Goal: Task Accomplishment & Management: Manage account settings

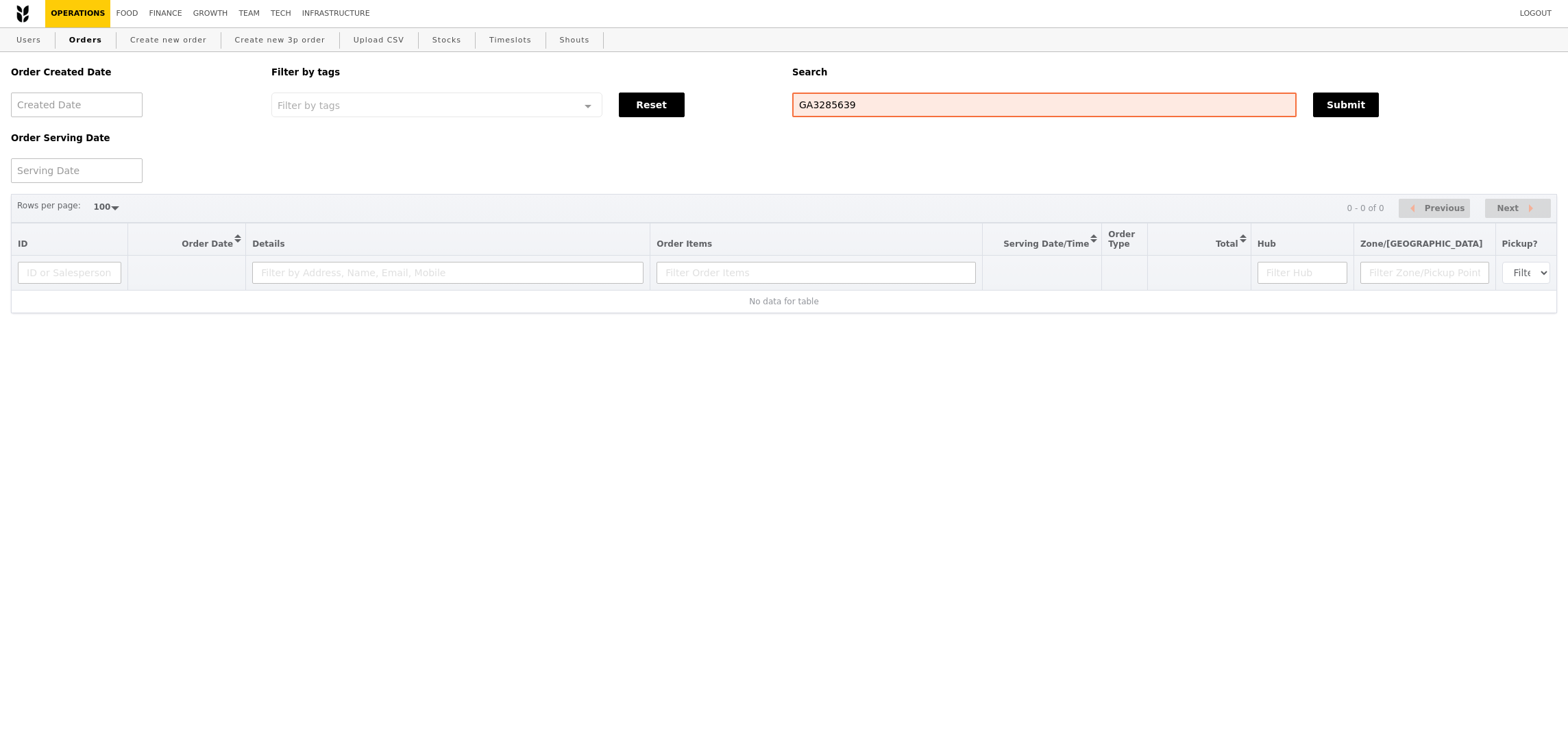
select select "100"
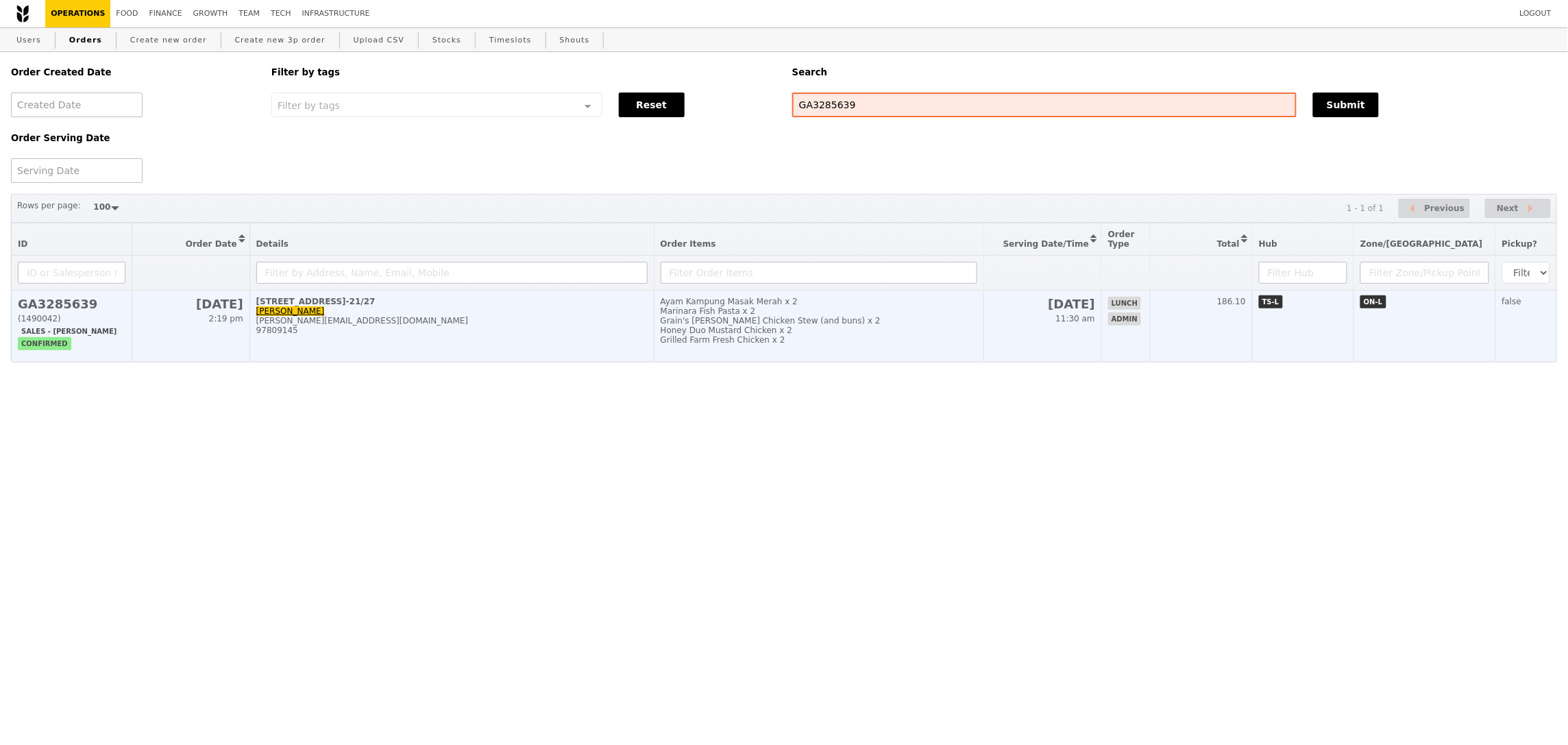
click at [653, 351] on td "[STREET_ADDRESS] [PERSON_NAME] [PERSON_NAME][EMAIL_ADDRESS][DOMAIN_NAME] 978091…" at bounding box center [451, 325] width 404 height 71
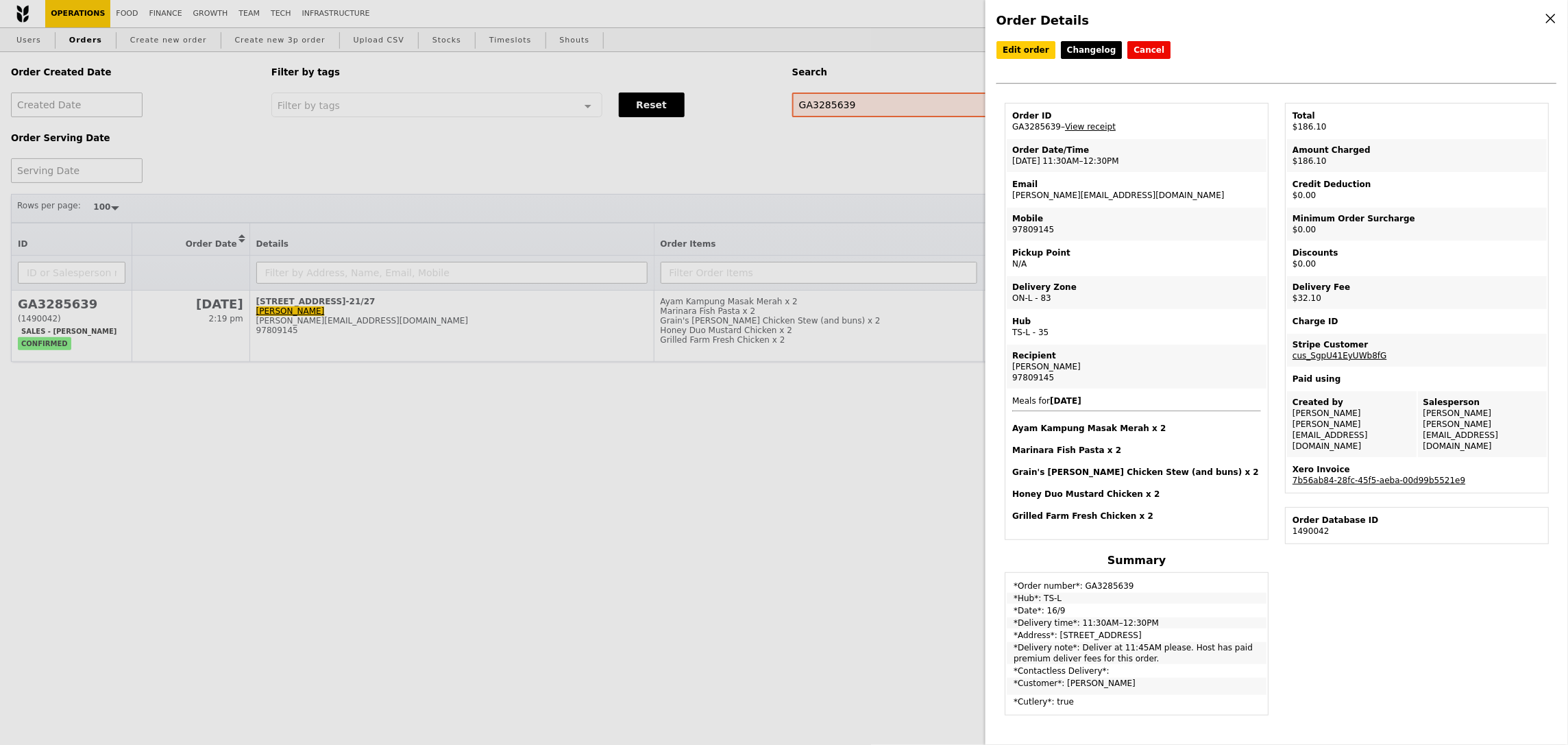
click at [1047, 122] on td "Order ID GA3285639 – View receipt" at bounding box center [1136, 121] width 259 height 33
copy td "GA3285639"
click at [1080, 119] on div "Order ID" at bounding box center [1136, 116] width 249 height 11
click at [1079, 123] on link "View receipt" at bounding box center [1090, 127] width 50 height 10
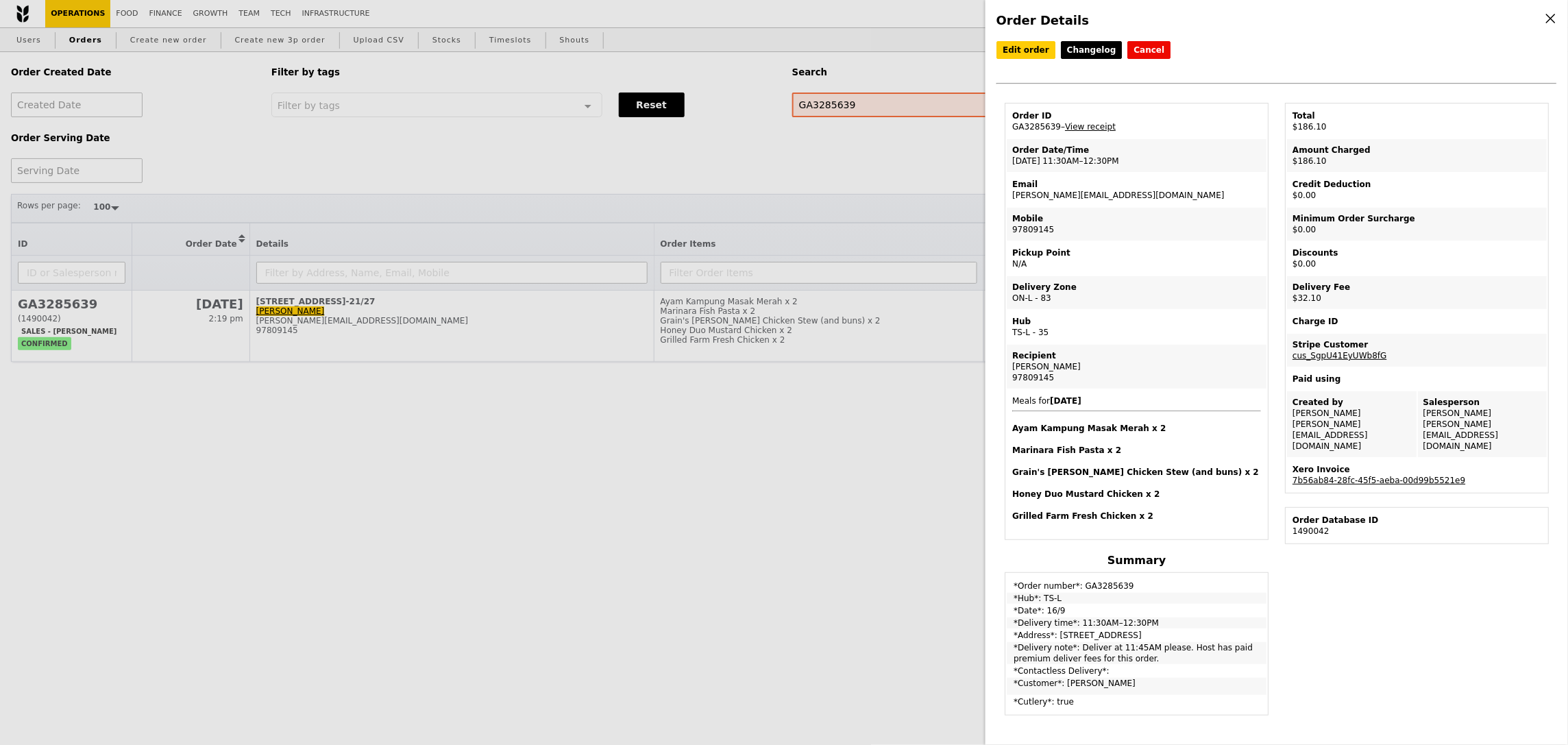
click at [1193, 260] on td "Pickup Point N/A" at bounding box center [1136, 258] width 259 height 33
click at [1086, 129] on link "View receipt" at bounding box center [1090, 127] width 50 height 10
click at [1019, 57] on link "Edit order" at bounding box center [1025, 50] width 59 height 17
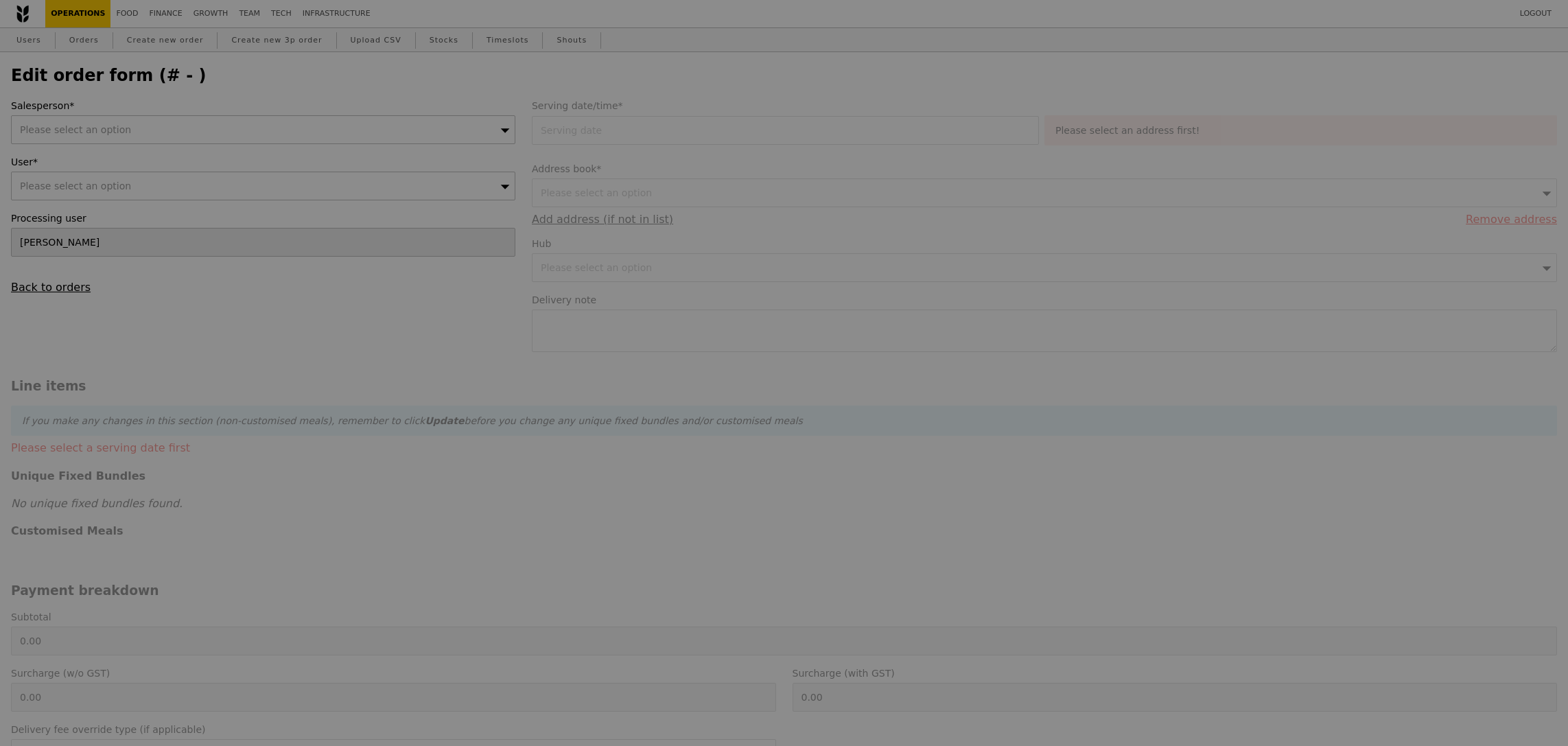
type input "[DATE]"
type textarea "Deliver at 11:45AM please. Host has paid premium deliver fees for this order."
type input "Loading..."
type input "154.00"
type input "29.45"
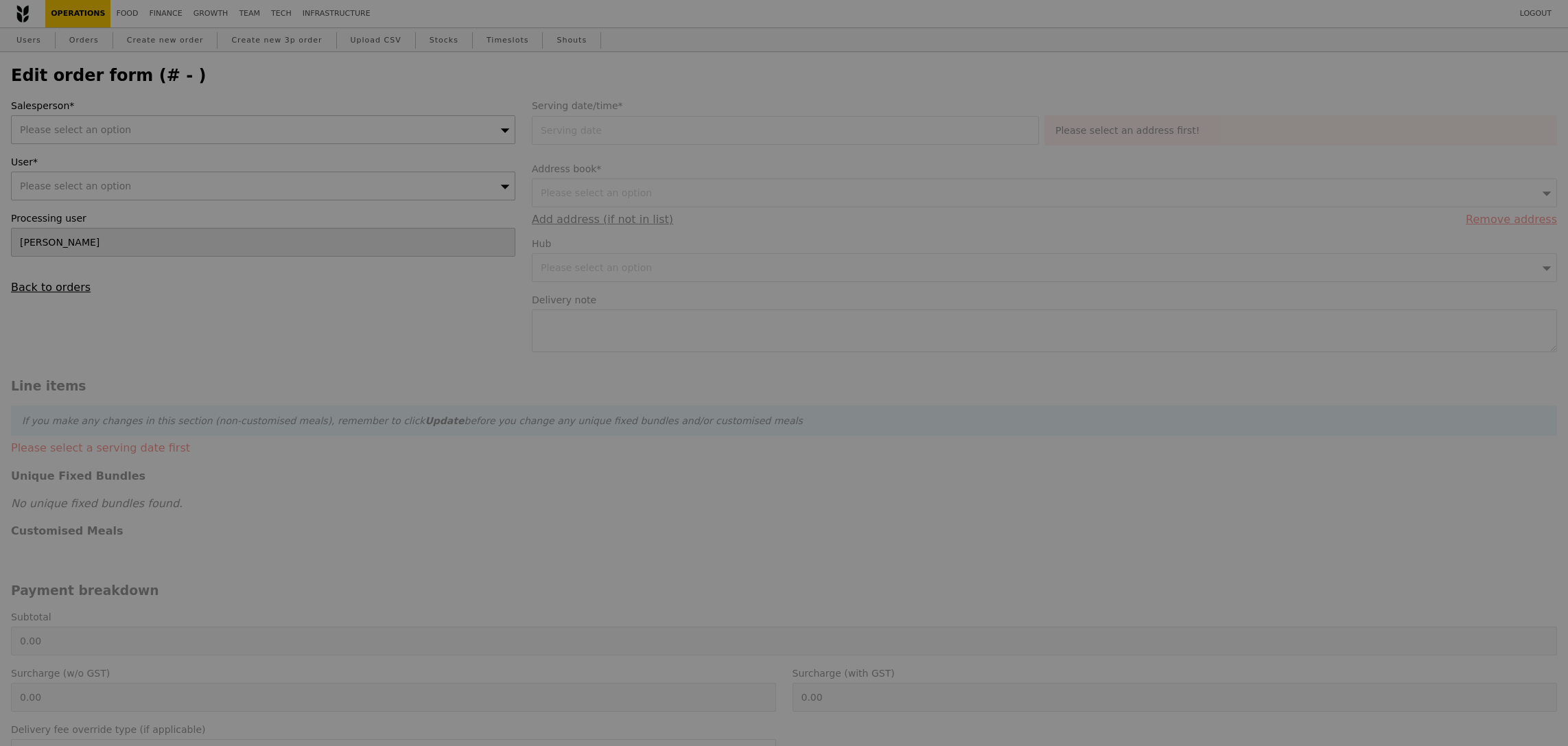
type input "32.10"
type input "186.10"
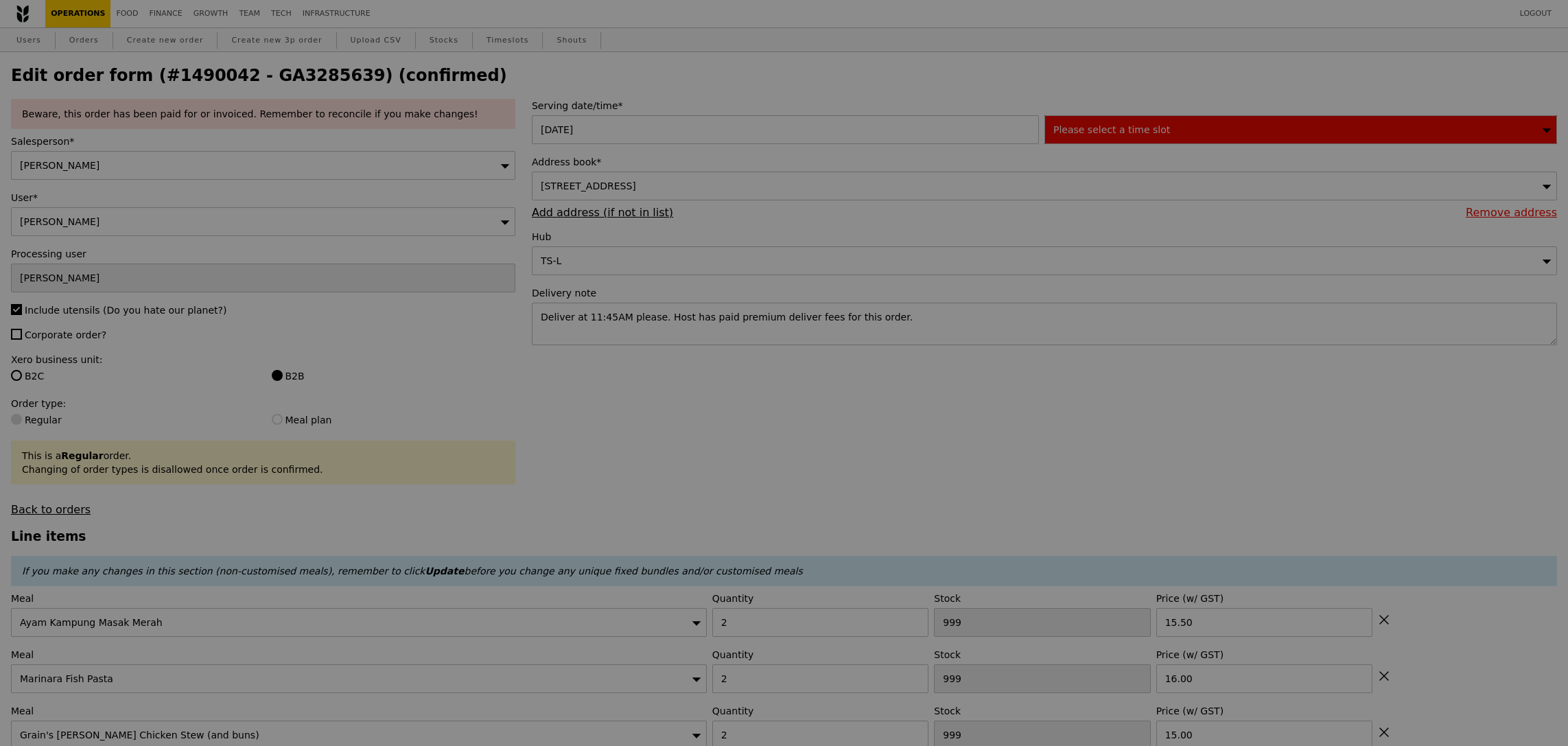
type input "95"
type input "41"
type input "94"
type input "56"
type input "23"
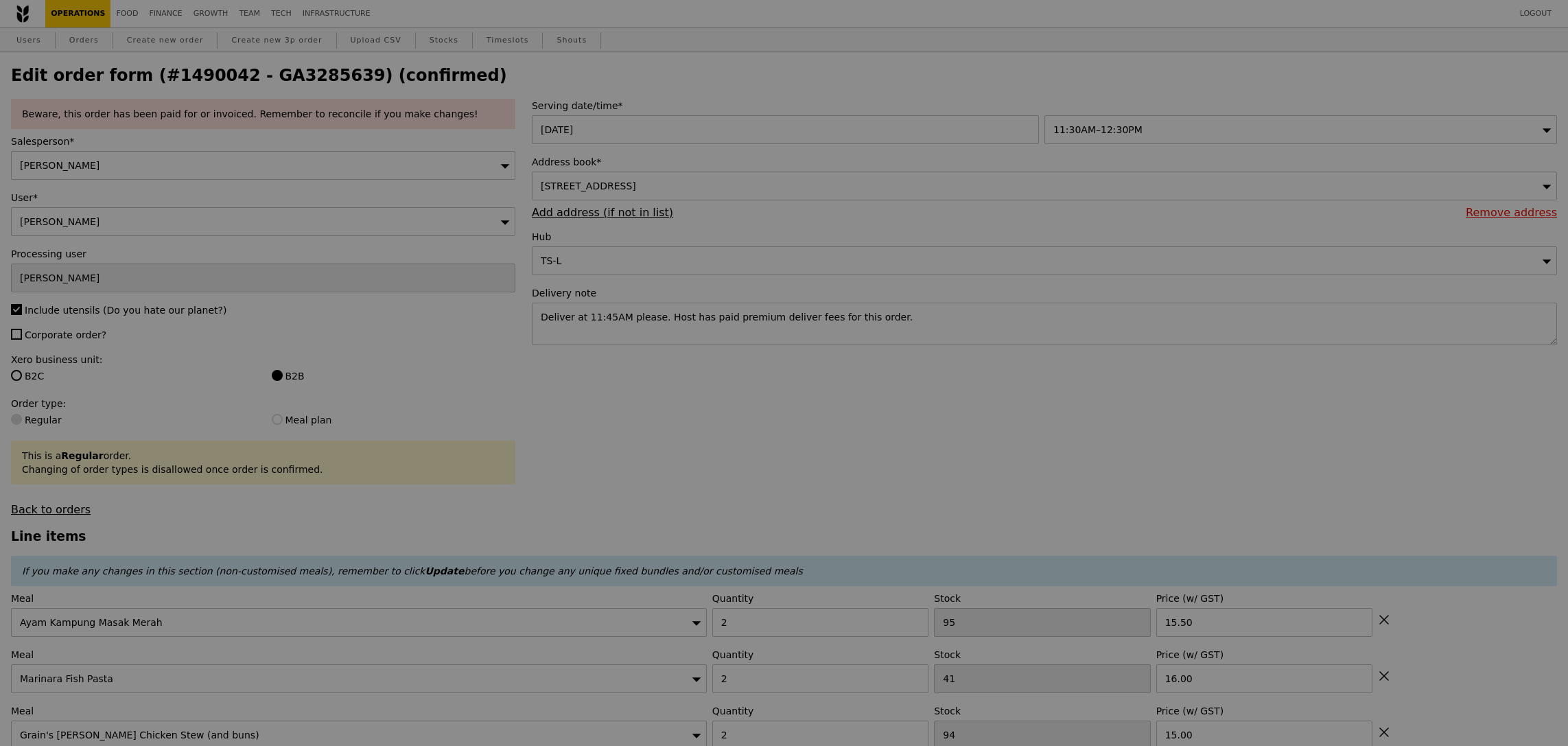
type input "Update"
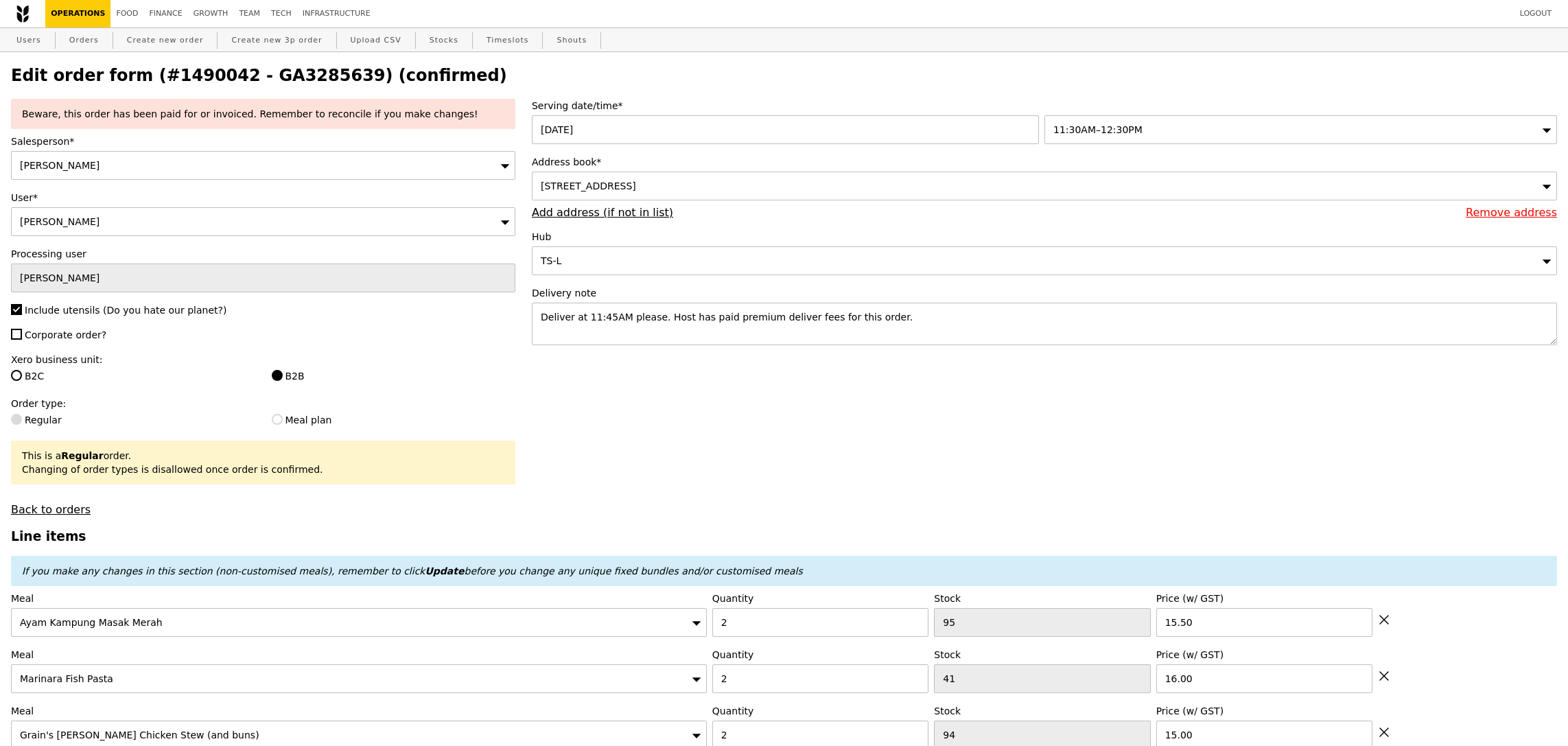
click at [1093, 131] on span "11:30AM–12:30PM" at bounding box center [1098, 129] width 89 height 11
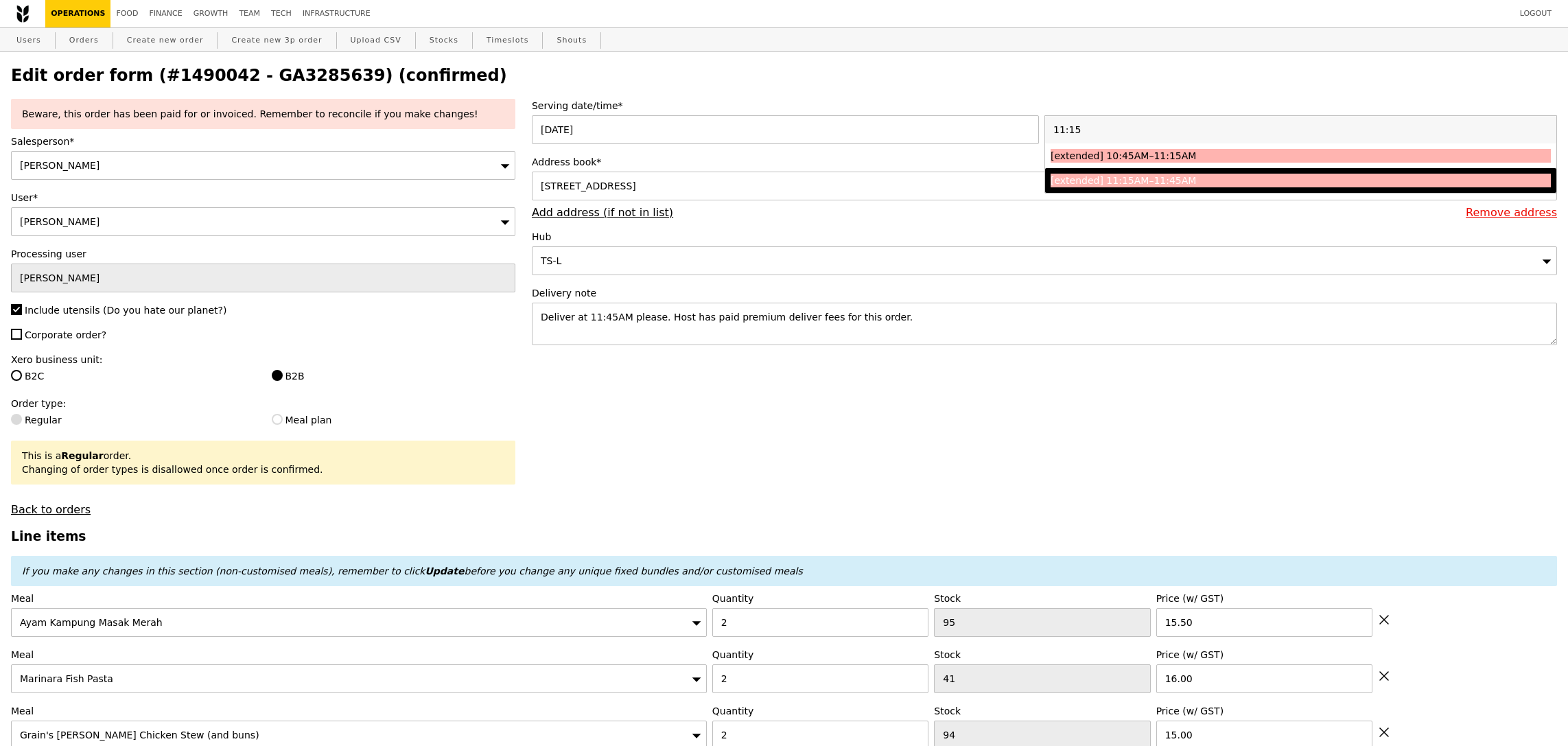
type input "11:15"
click at [1151, 180] on div "[extended] 11:15AM–11:45AM" at bounding box center [1238, 181] width 375 height 14
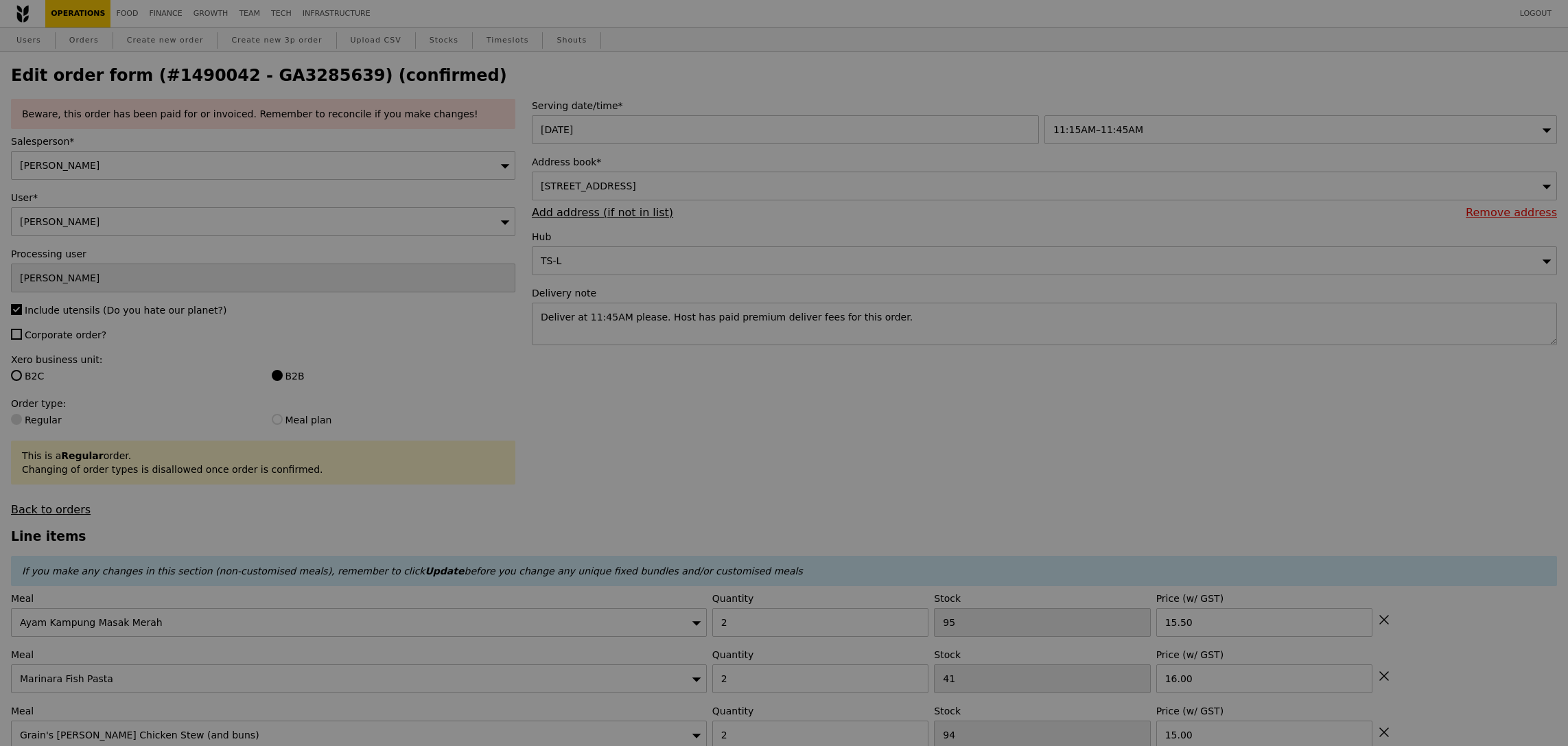
type input "Update"
type input "0.00"
type input "3.62"
type input "3.95"
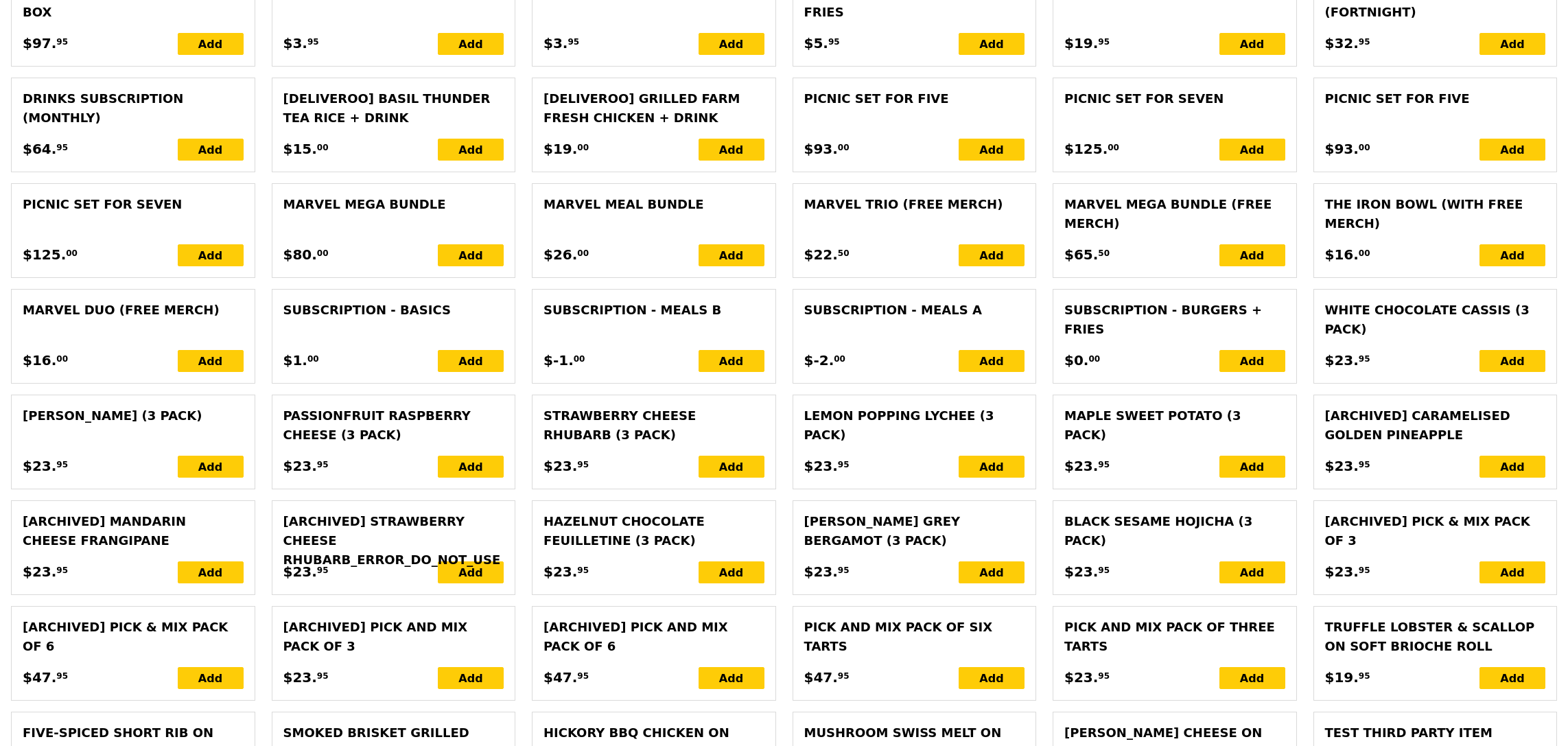
scroll to position [3076, 0]
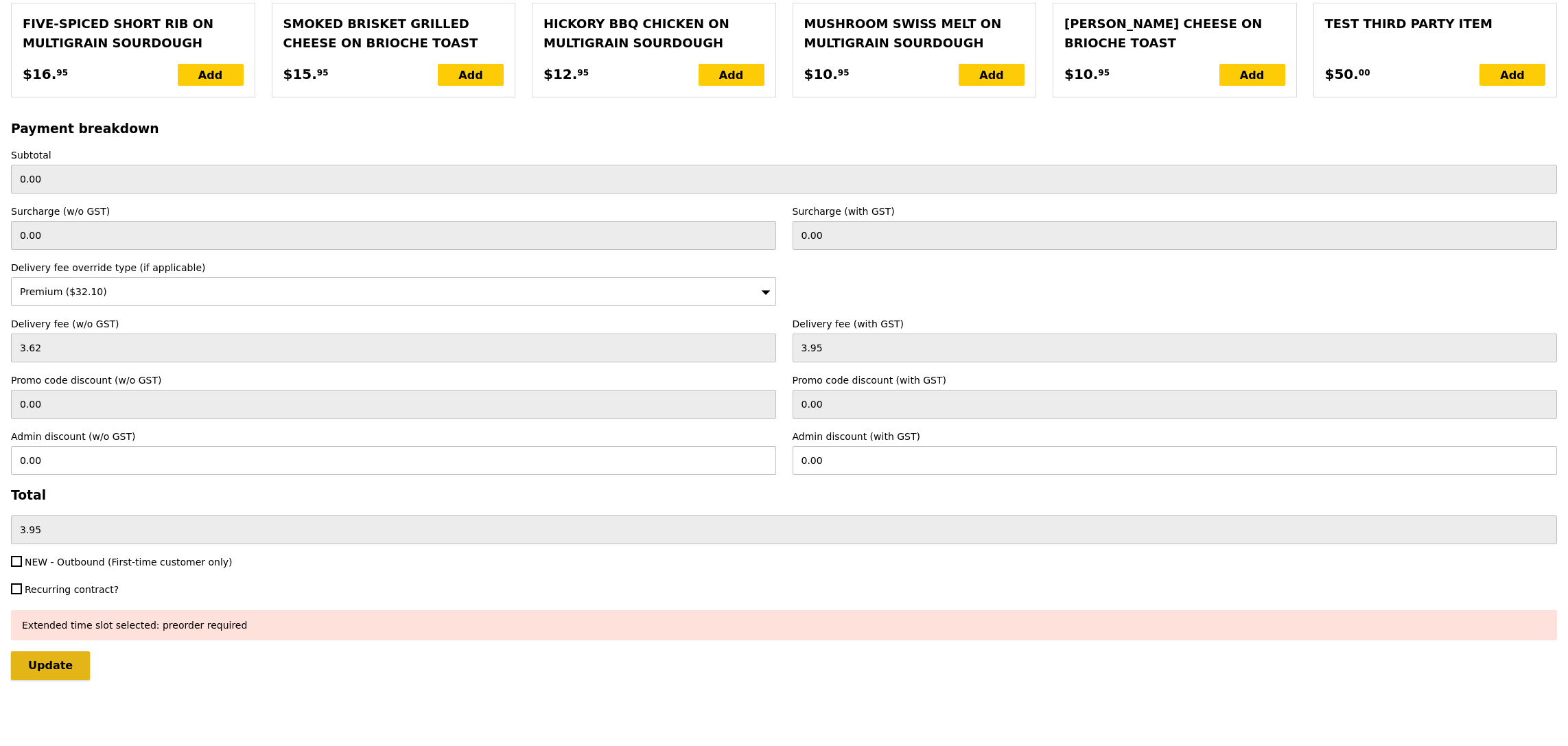
click at [18, 664] on input "Update" at bounding box center [50, 666] width 79 height 29
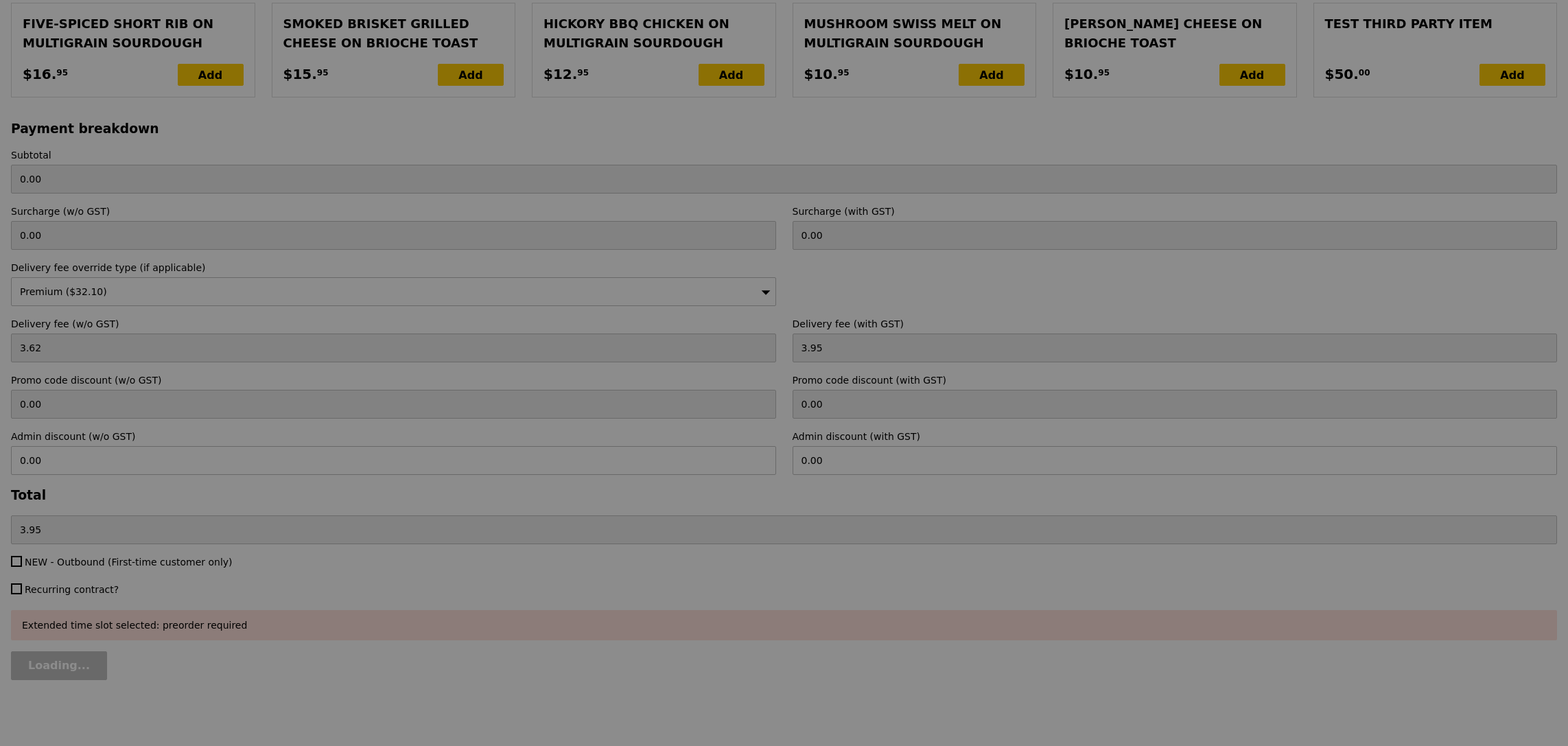
type input "Update"
type input "154.00"
type input "29.45"
type input "32.10"
type input "186.10"
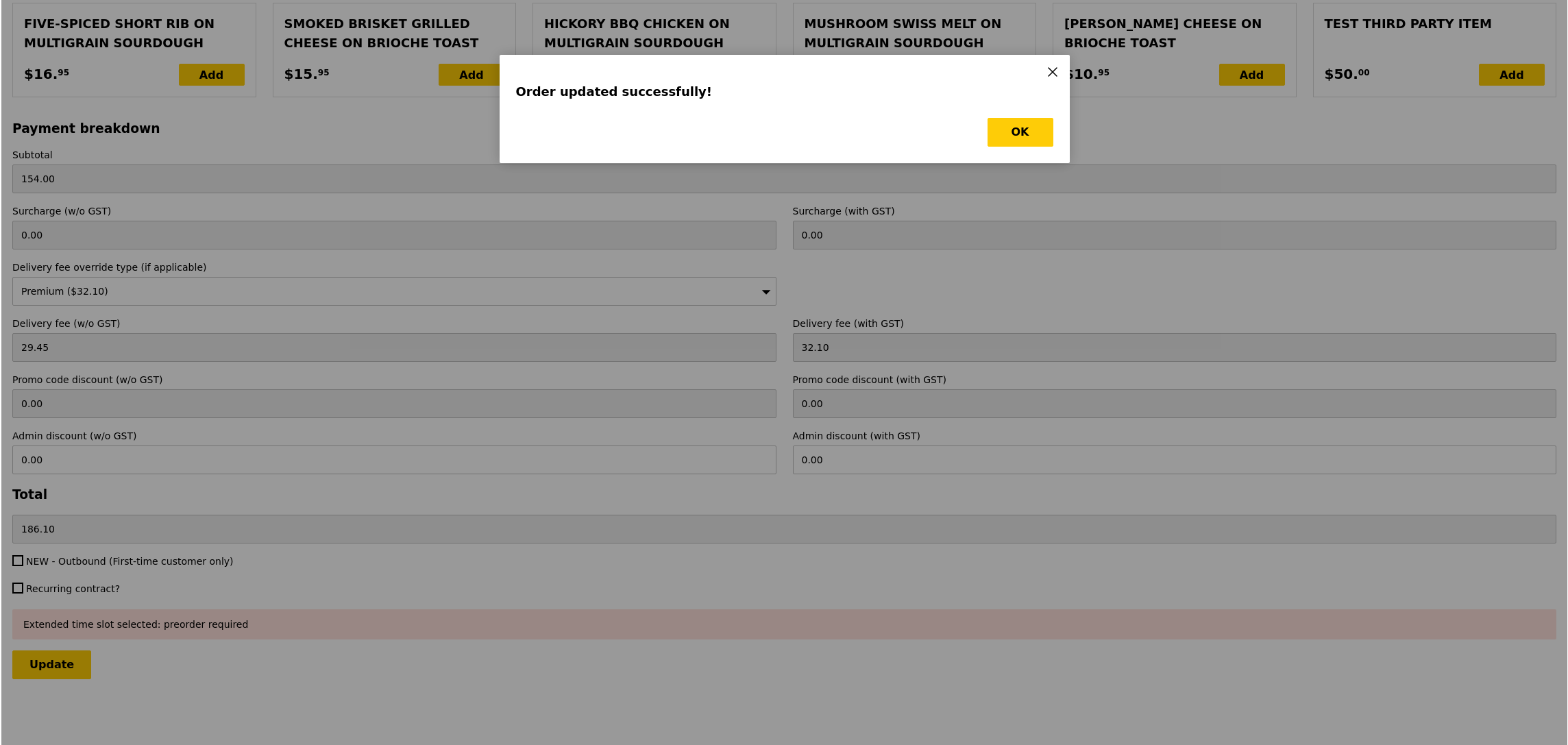
scroll to position [0, 0]
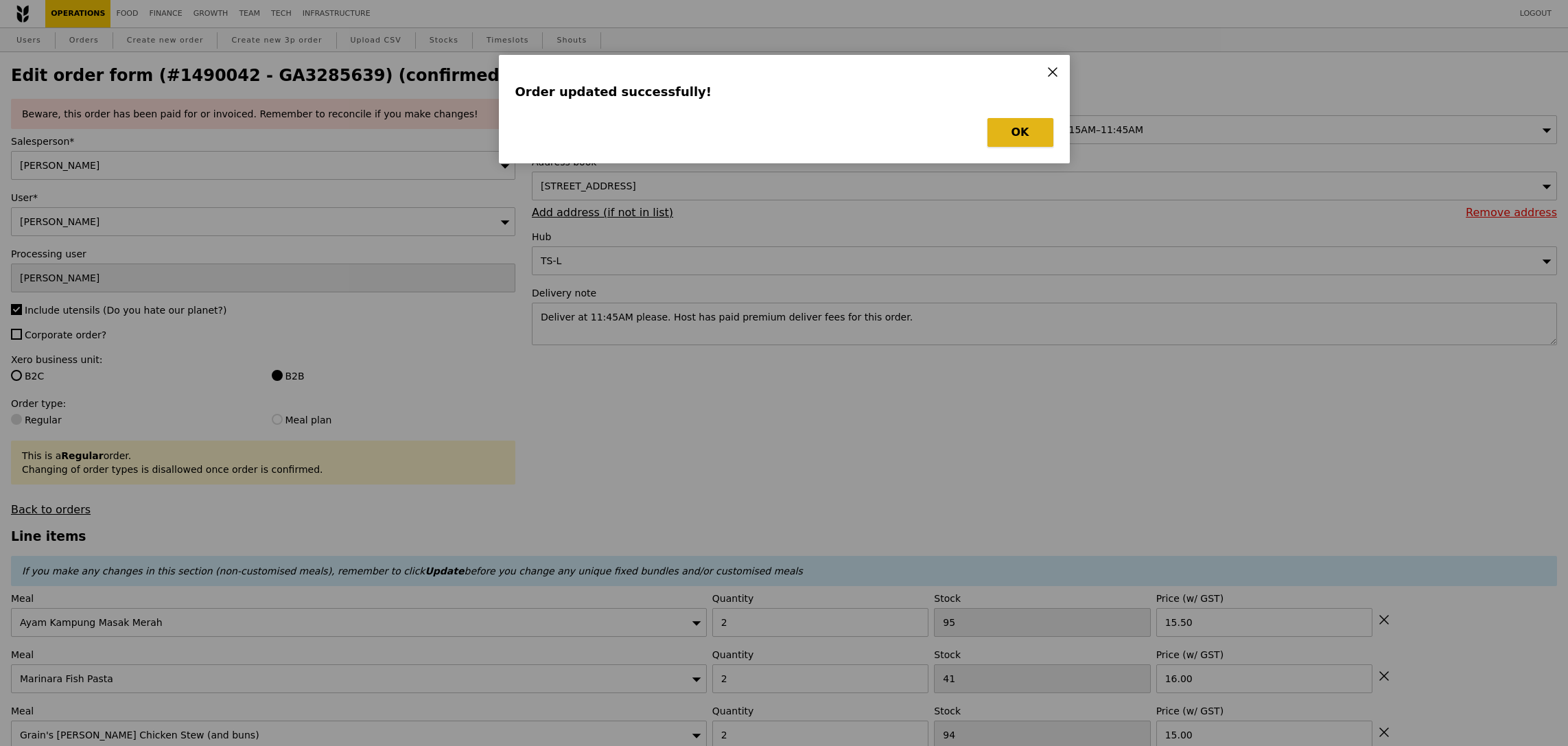
click at [1015, 132] on button "OK" at bounding box center [1020, 132] width 66 height 29
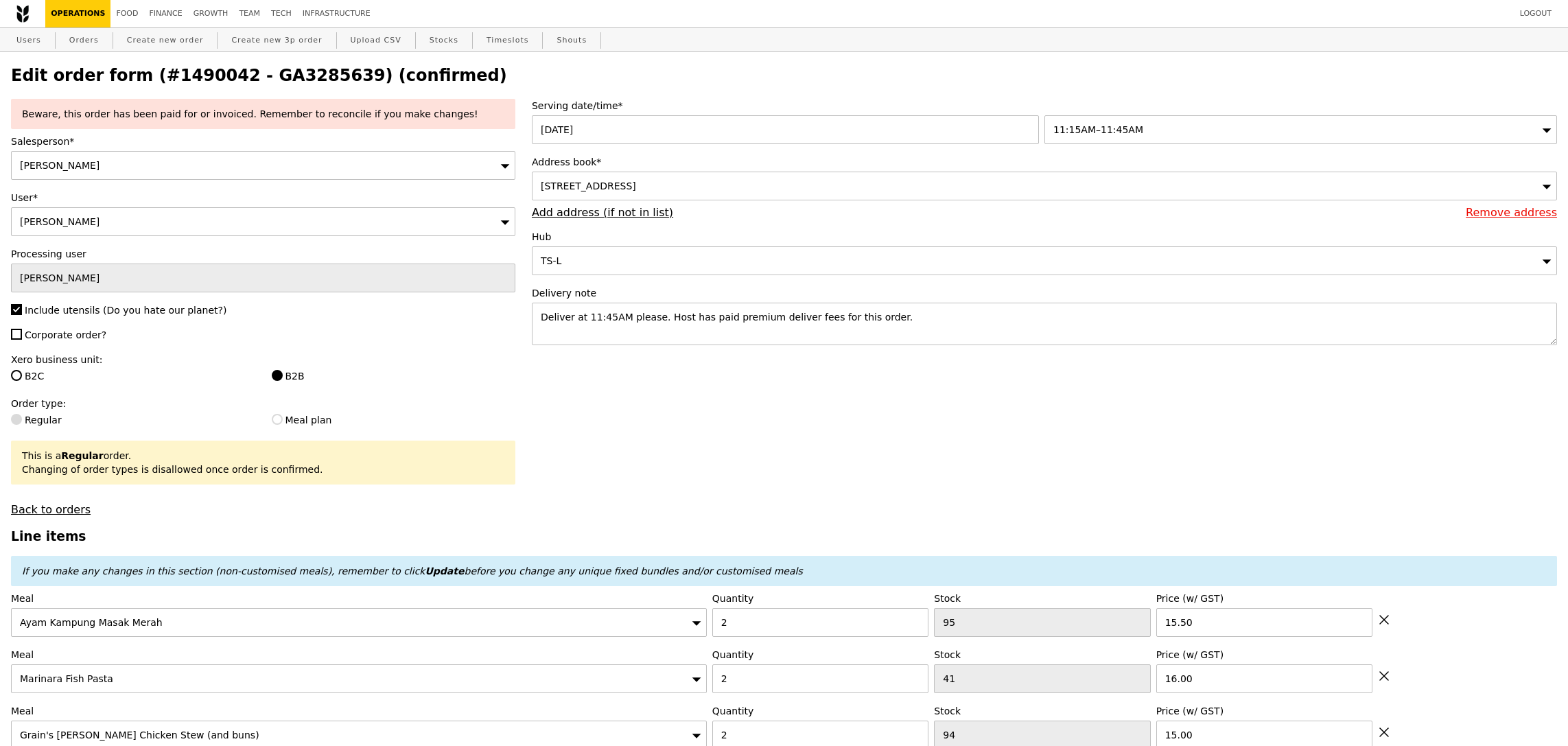
click at [293, 74] on h2 "Edit order form (#1490042 - GA3285639) (confirmed)" at bounding box center [784, 76] width 1547 height 19
copy h2 "GA3285639"
click at [78, 36] on link "Orders" at bounding box center [85, 40] width 41 height 24
select select "100"
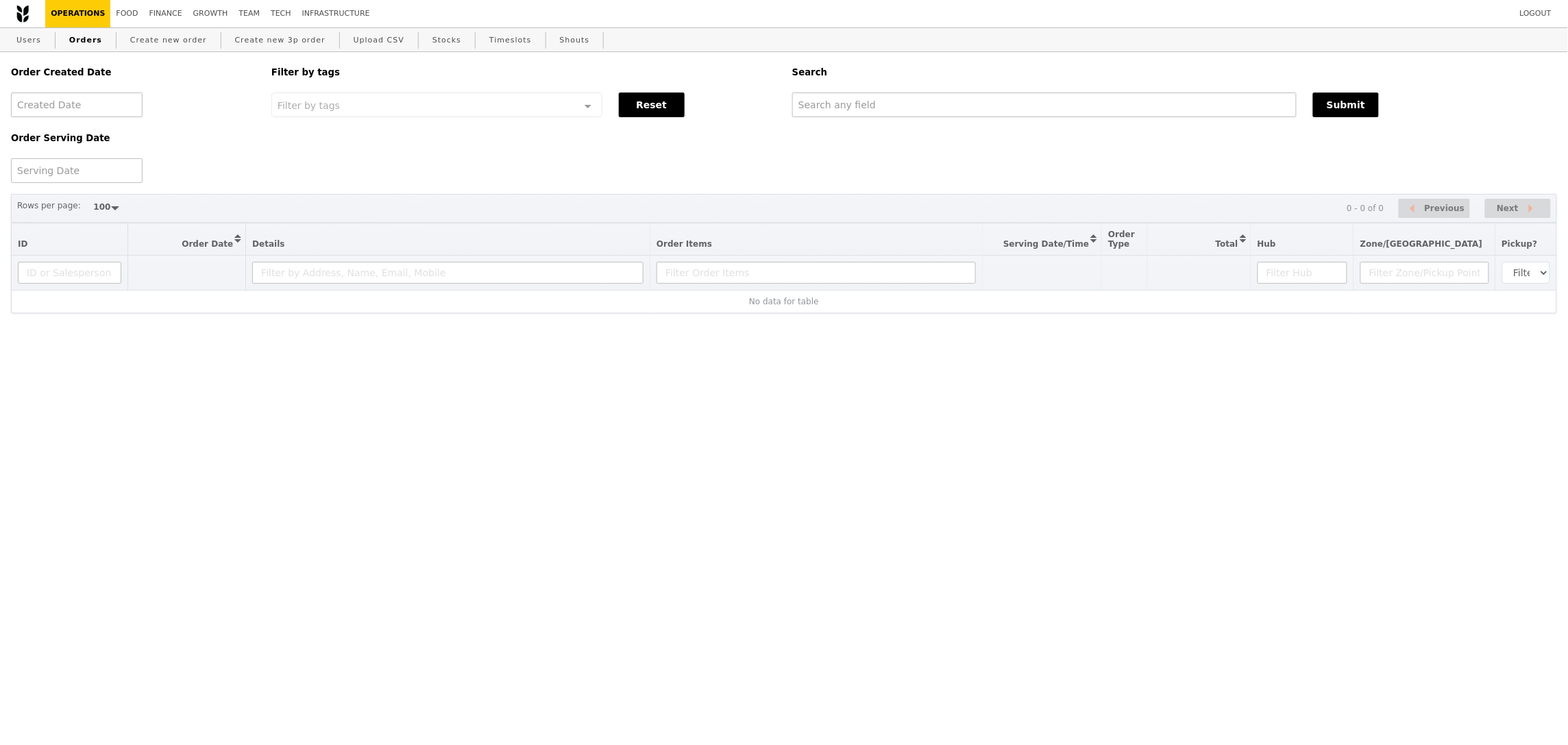
click at [811, 92] on div "Search" at bounding box center [1174, 73] width 781 height 41
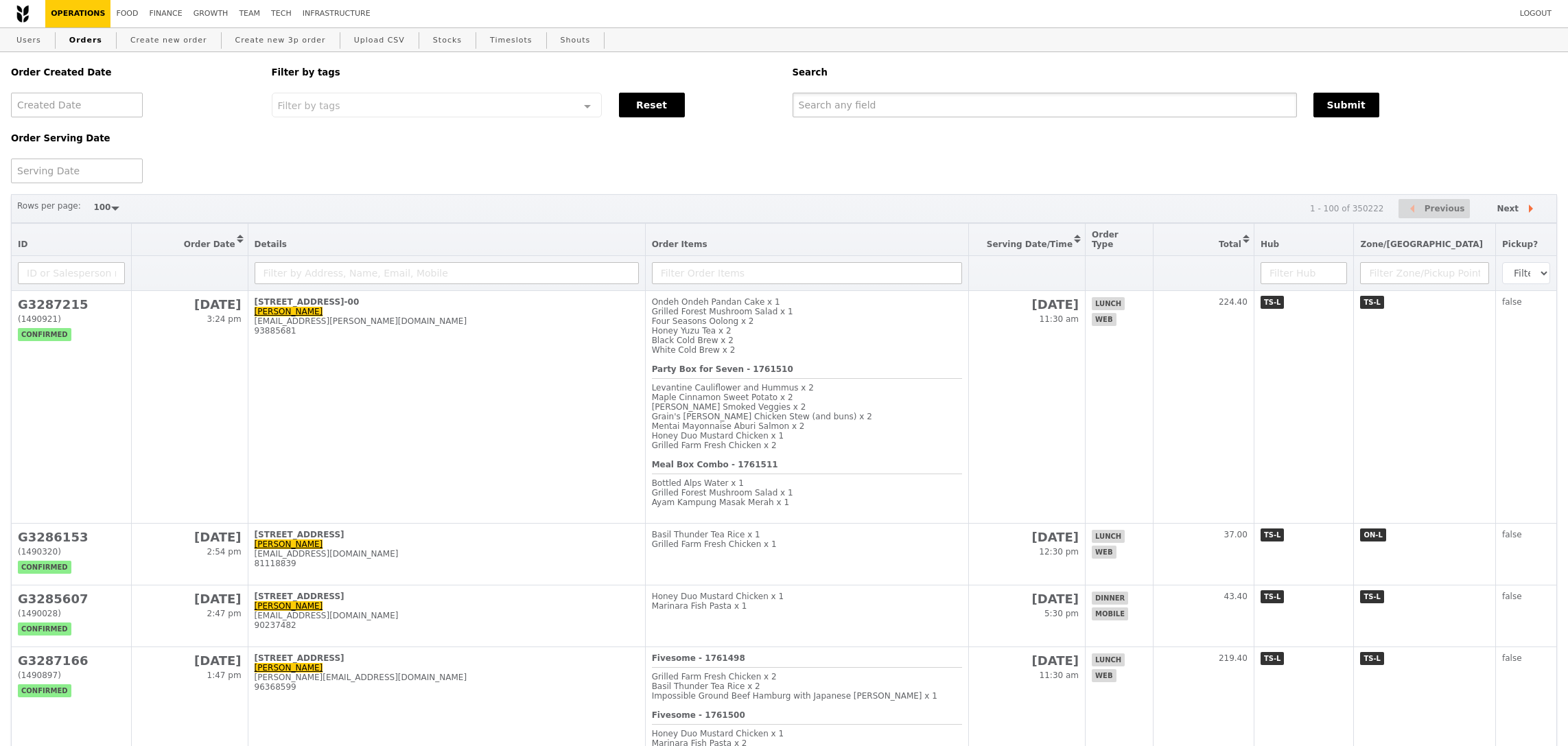
click at [831, 100] on input "text" at bounding box center [1045, 104] width 505 height 24
paste input "GA3285639"
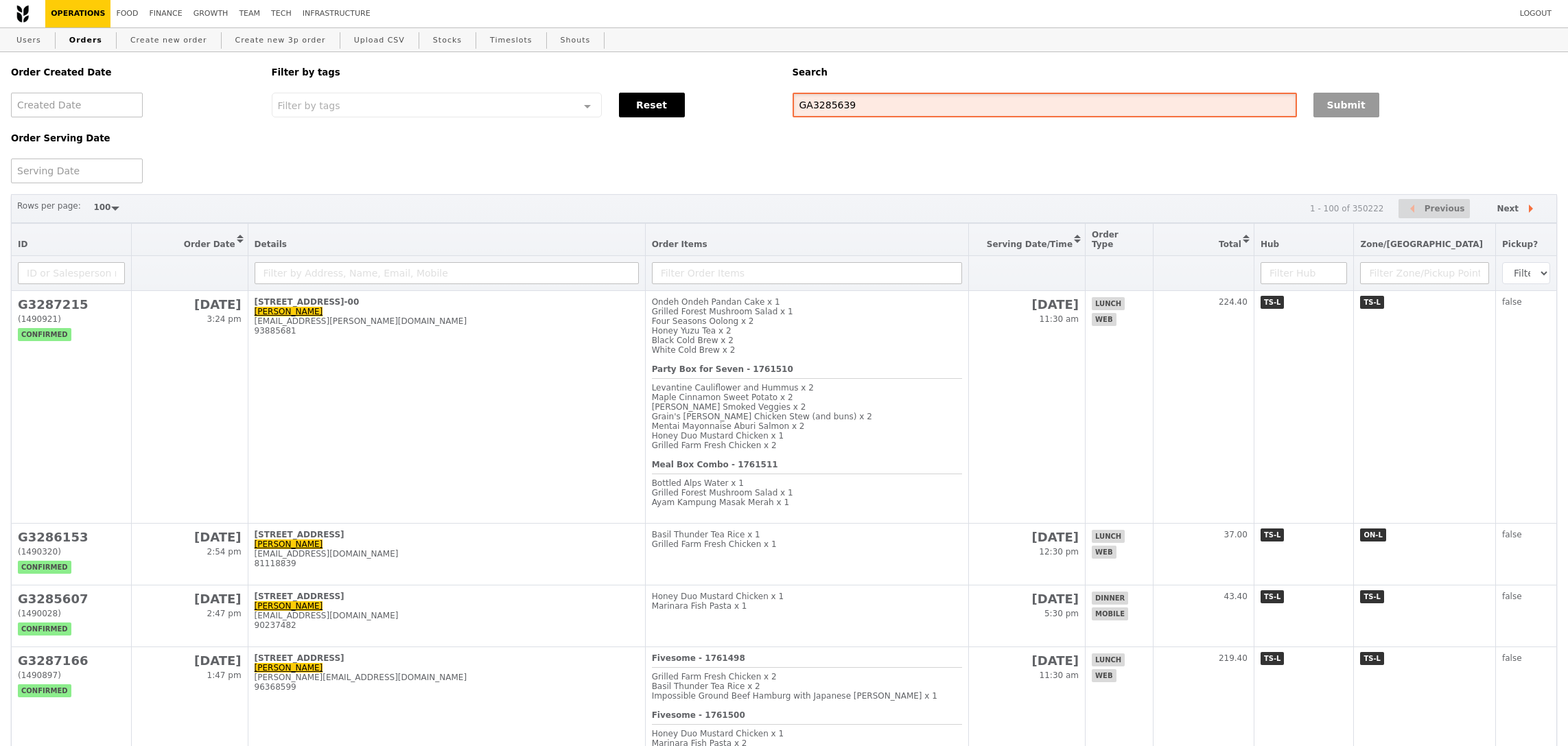
type input "GA3285639"
click at [1318, 101] on button "Submit" at bounding box center [1347, 104] width 66 height 24
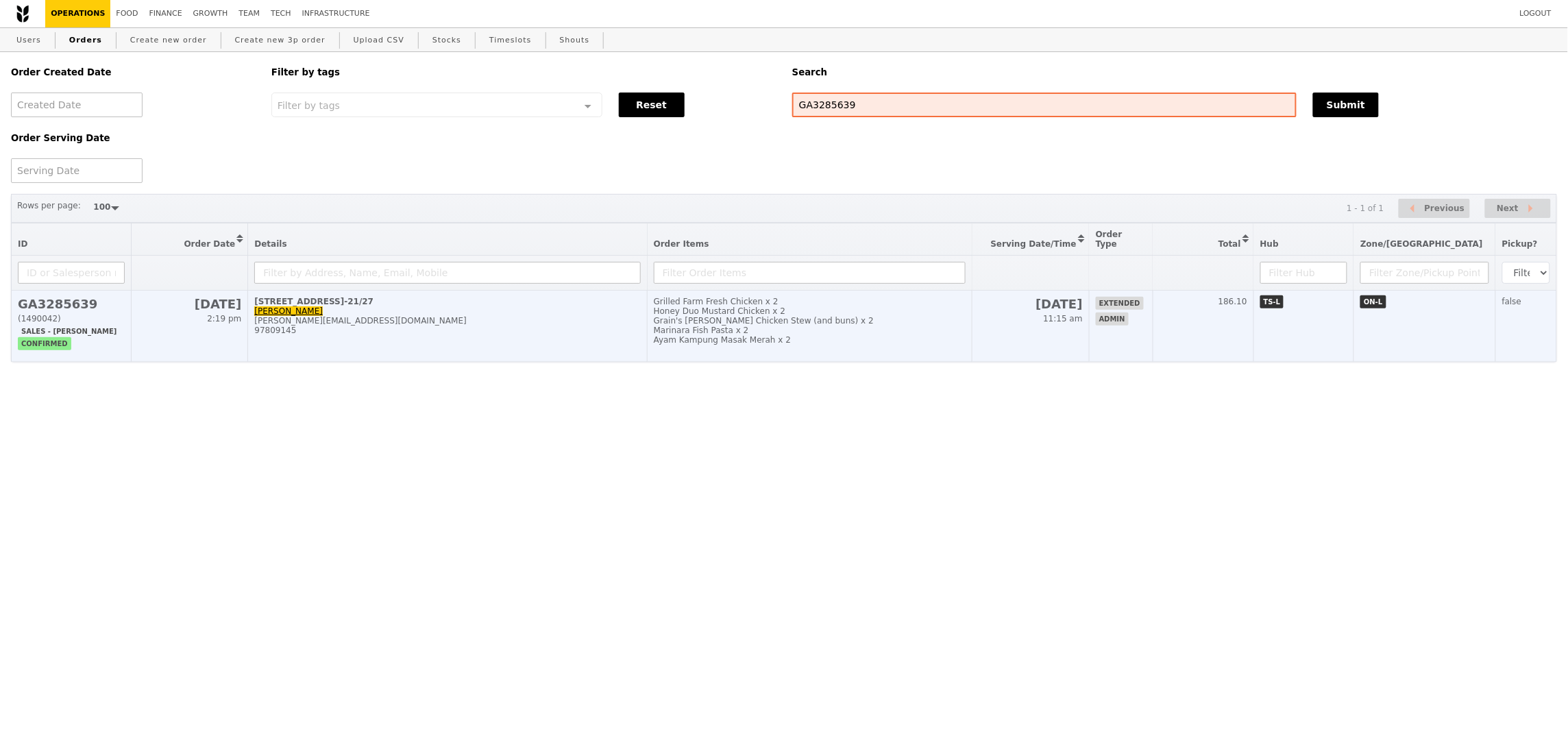
click at [1029, 340] on td "[DATE] 11:15 am" at bounding box center [1030, 325] width 117 height 71
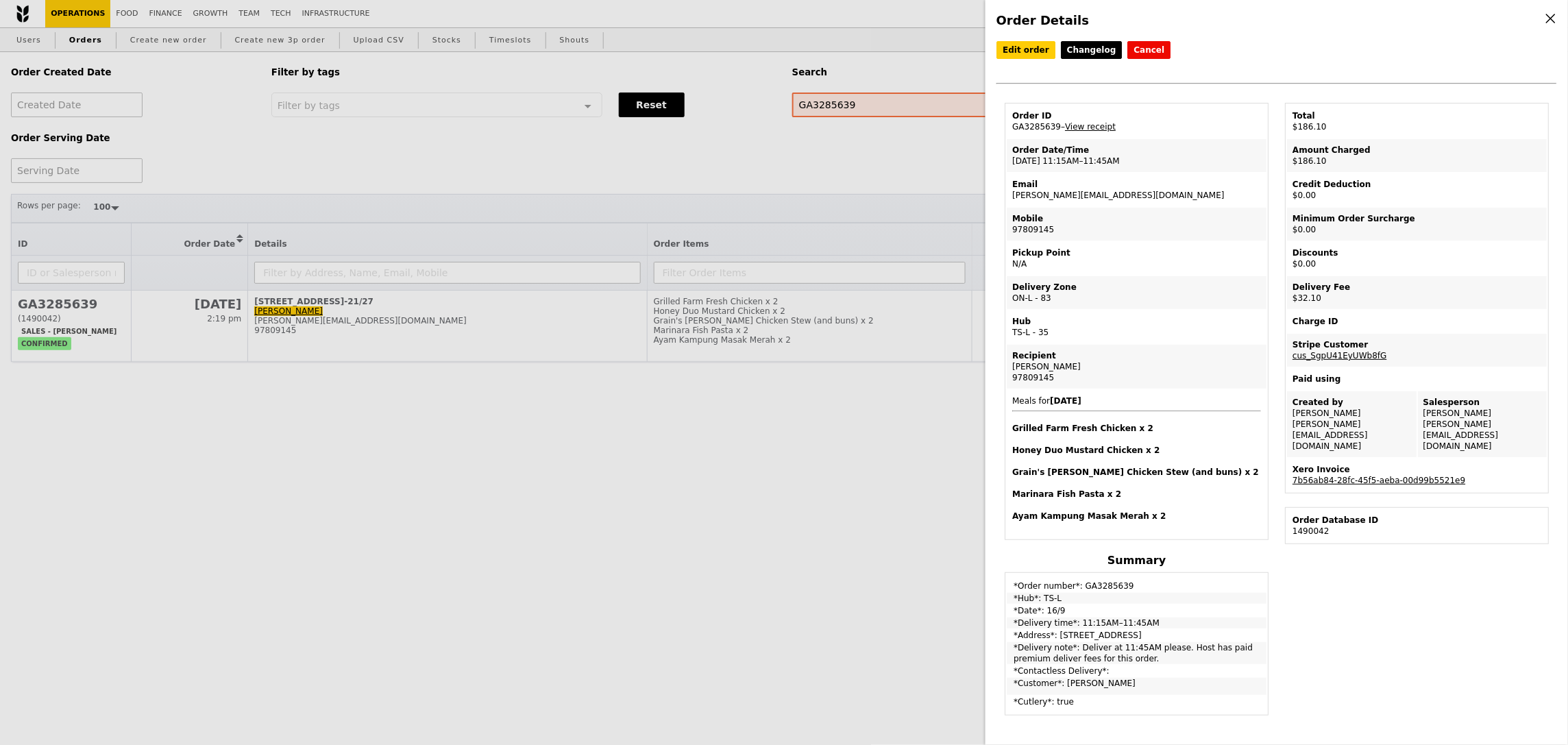
click at [1044, 122] on td "Order ID GA3285639 – View receipt" at bounding box center [1136, 121] width 259 height 33
copy td "GA3285639"
click at [1080, 539] on div "Order ID GA3285639 – View receipt Order Date/Time [DATE] 11:15AM–11:45AM Email …" at bounding box center [1136, 724] width 281 height 1242
click at [1112, 642] on td "*Delivery note*: Deliver at 11:45AM please. Host has paid premium deliver fees …" at bounding box center [1136, 653] width 259 height 22
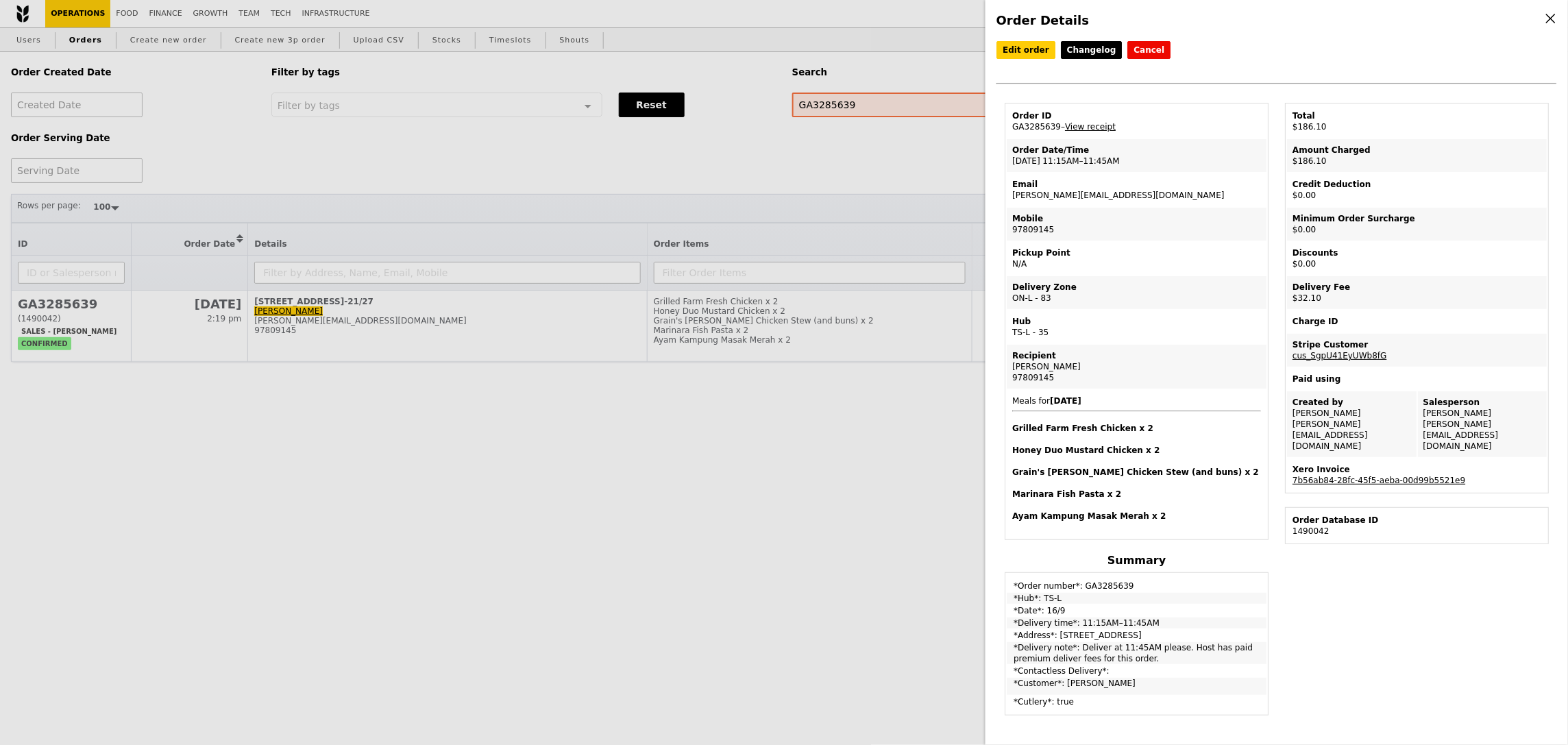
drag, startPoint x: 1174, startPoint y: 625, endPoint x: 1058, endPoint y: 629, distance: 116.1
click at [1058, 630] on td "*Address*: [STREET_ADDRESS]" at bounding box center [1136, 635] width 259 height 11
copy td "[STREET_ADDRESS]-21/27"
click at [1080, 224] on td "Mobile 97809145" at bounding box center [1136, 224] width 259 height 33
click at [1035, 224] on td "Mobile 97809145" at bounding box center [1136, 224] width 259 height 33
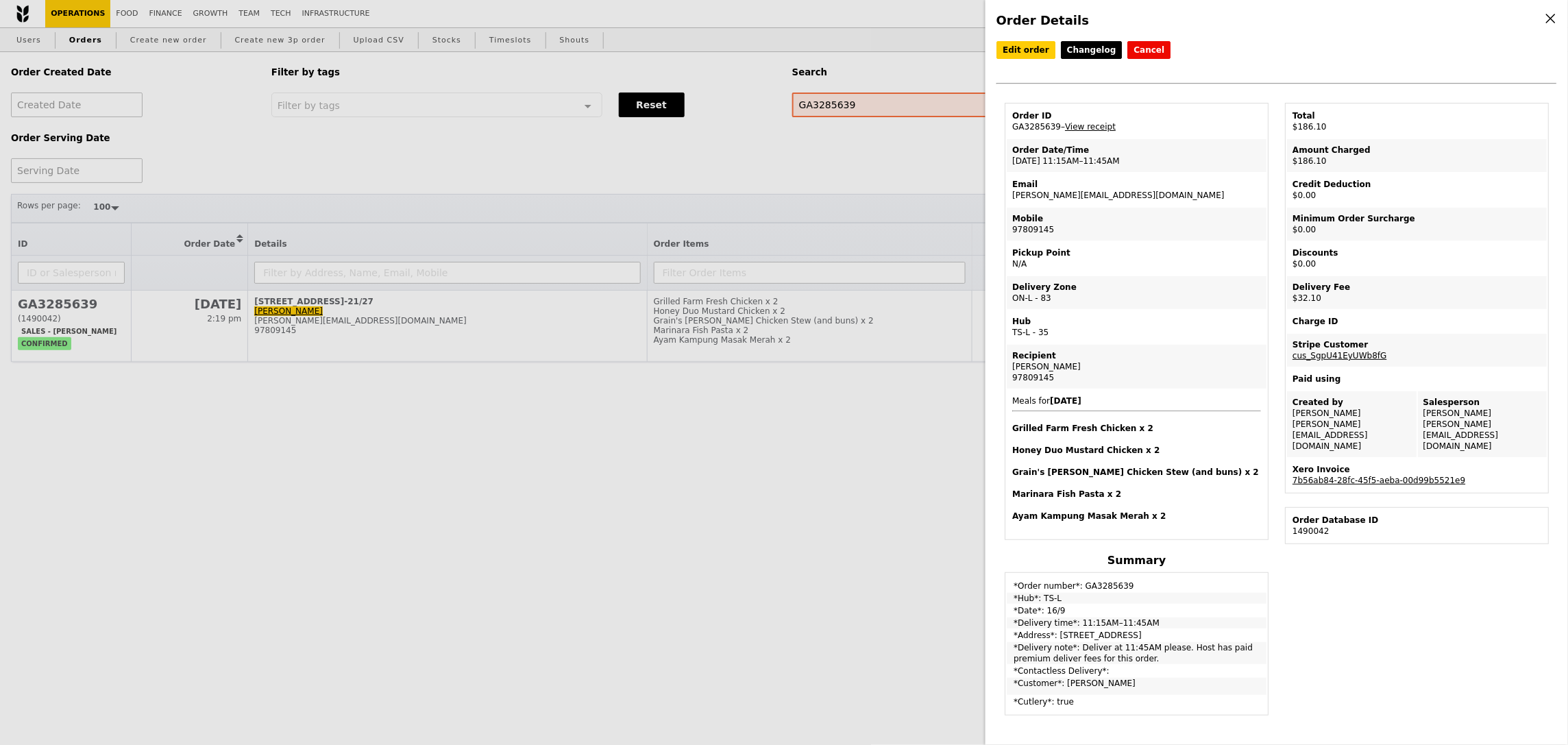
click at [1035, 224] on td "Mobile 97809145" at bounding box center [1136, 224] width 259 height 33
copy td "97809145"
click at [1021, 361] on div "[PERSON_NAME]" at bounding box center [1136, 366] width 249 height 11
click at [1020, 361] on div "[PERSON_NAME]" at bounding box center [1136, 366] width 249 height 11
copy div "[PERSON_NAME]"
